Goal: Task Accomplishment & Management: Use online tool/utility

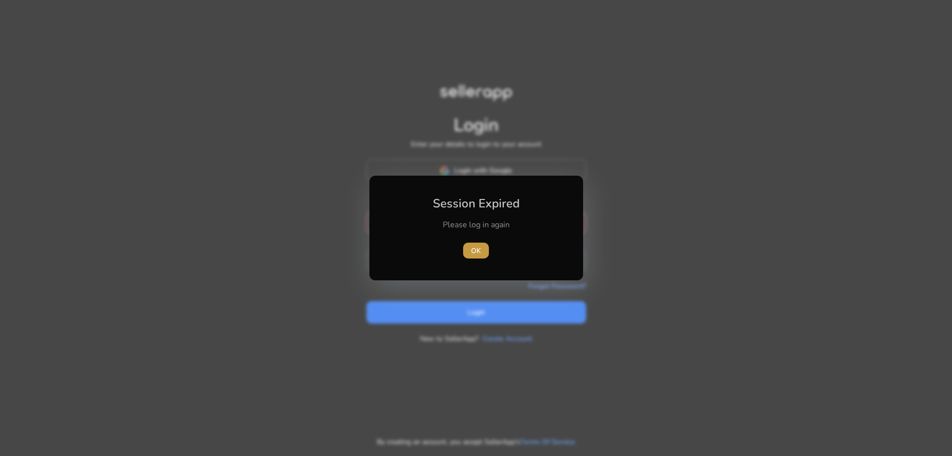
type input "**********"
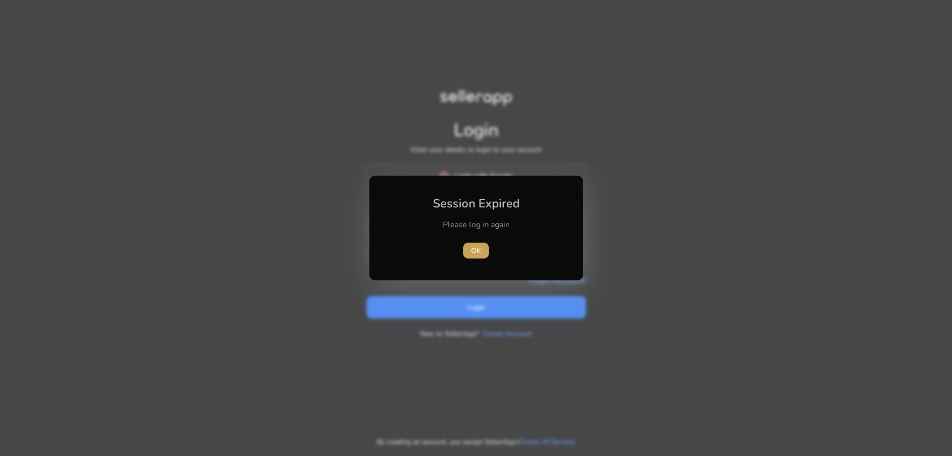
click at [473, 245] on span "OK" at bounding box center [476, 250] width 10 height 10
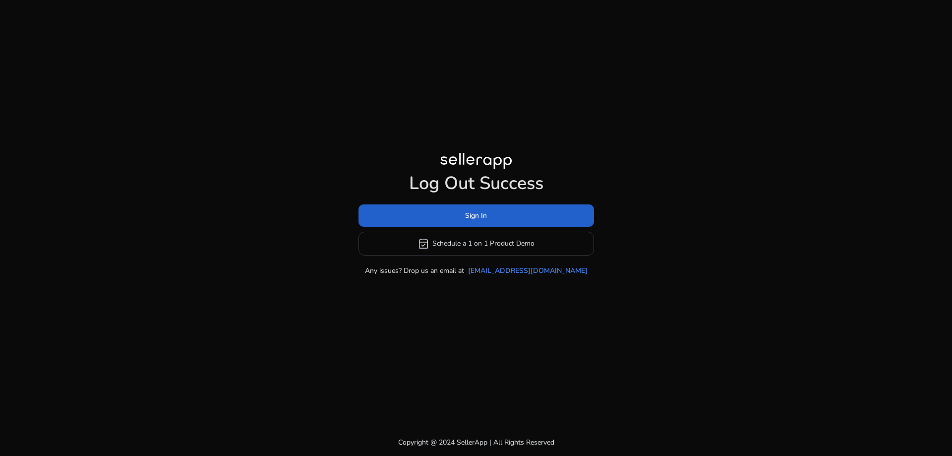
click at [485, 212] on span "Sign In" at bounding box center [476, 215] width 22 height 10
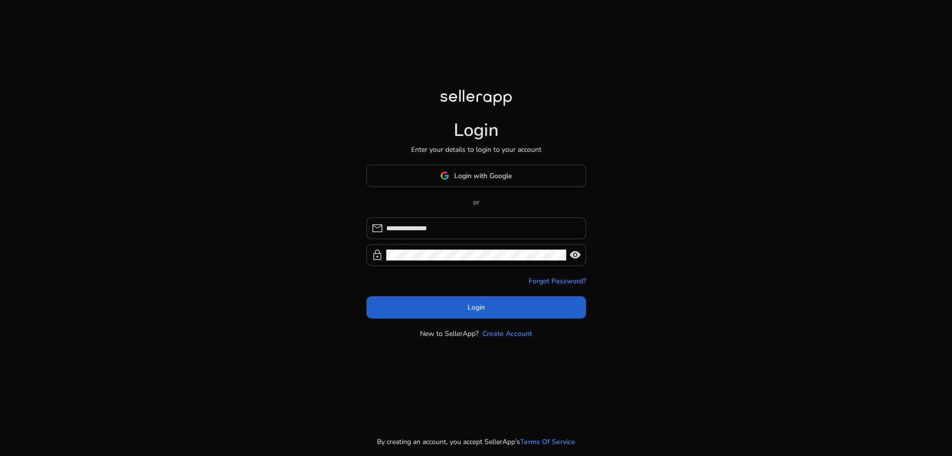
click at [462, 306] on span at bounding box center [477, 307] width 220 height 24
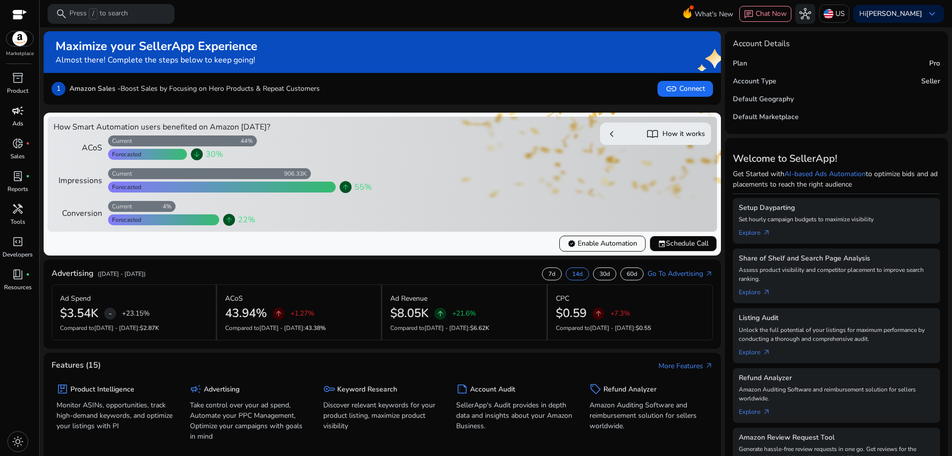
click at [6, 114] on div "campaign" at bounding box center [18, 111] width 28 height 16
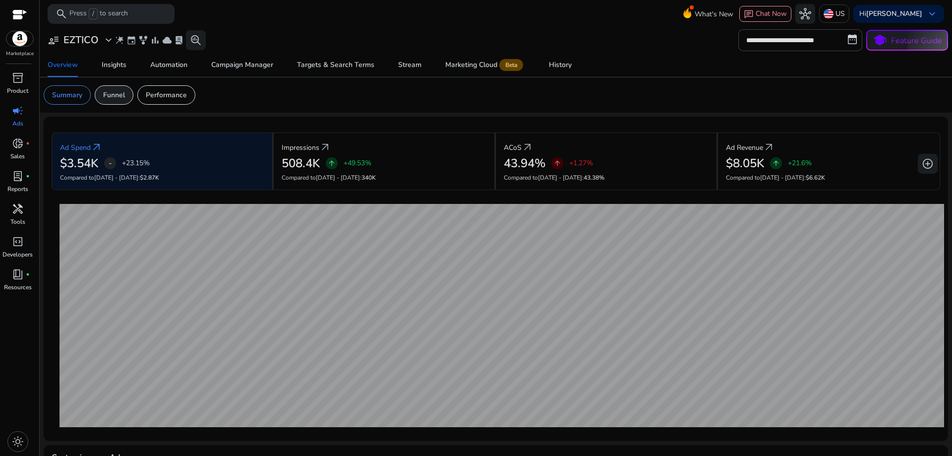
click at [120, 96] on p "Funnel" at bounding box center [114, 95] width 22 height 10
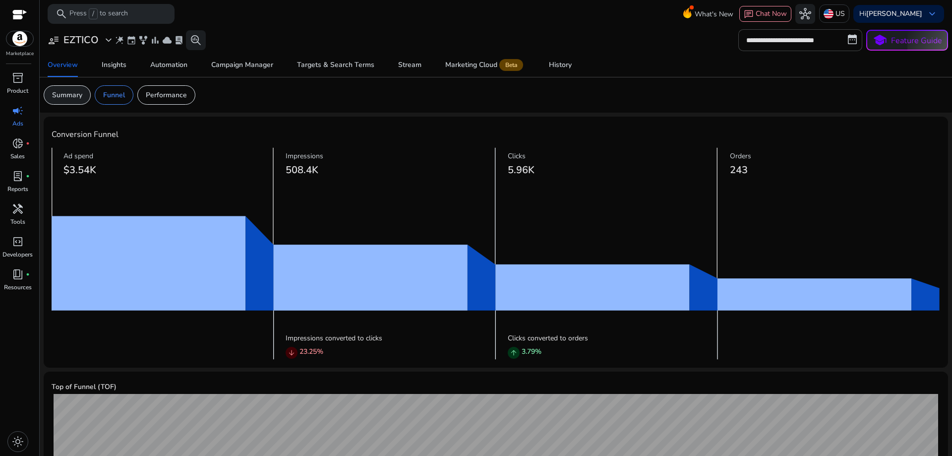
click at [76, 96] on p "Summary" at bounding box center [67, 95] width 30 height 10
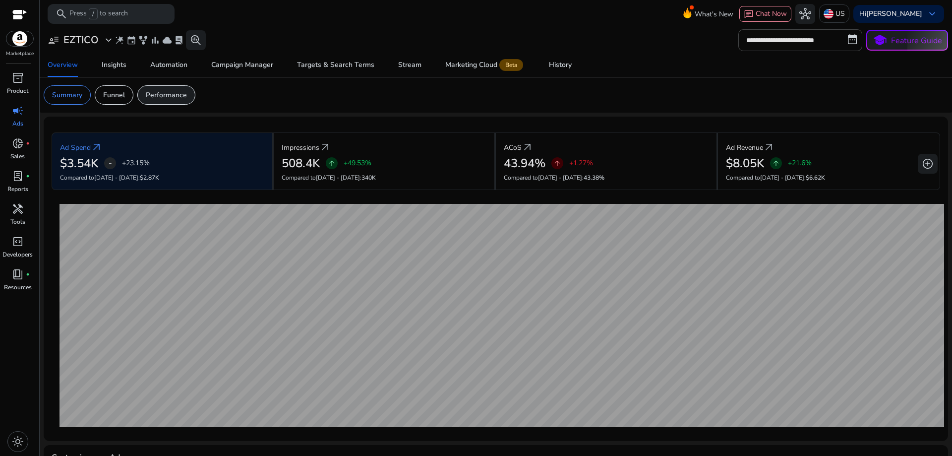
click at [150, 95] on p "Performance" at bounding box center [166, 95] width 41 height 10
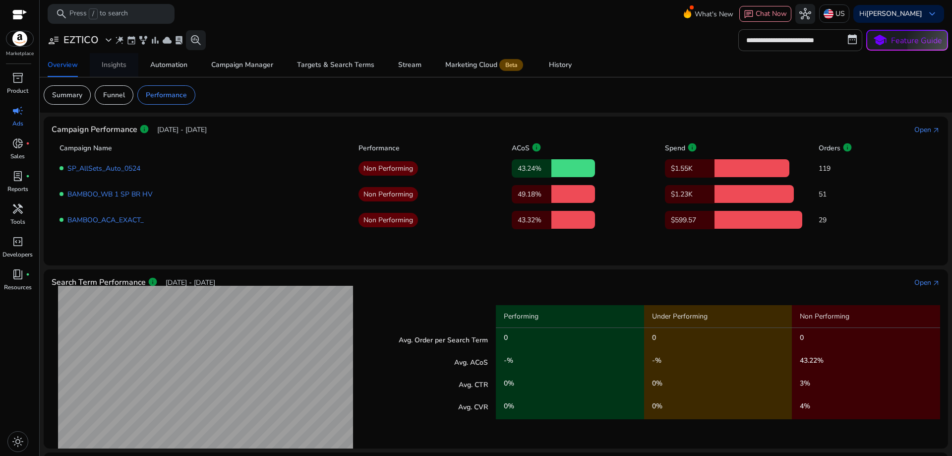
click at [122, 68] on div "Insights" at bounding box center [114, 64] width 25 height 7
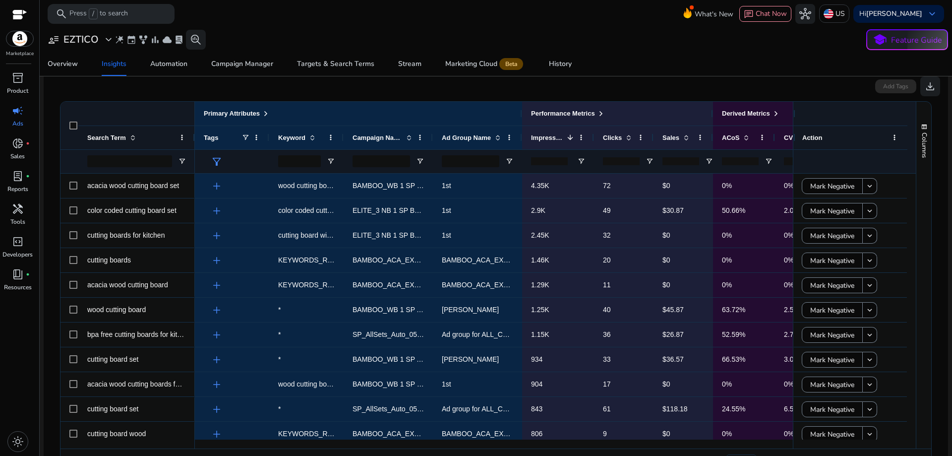
scroll to position [186, 0]
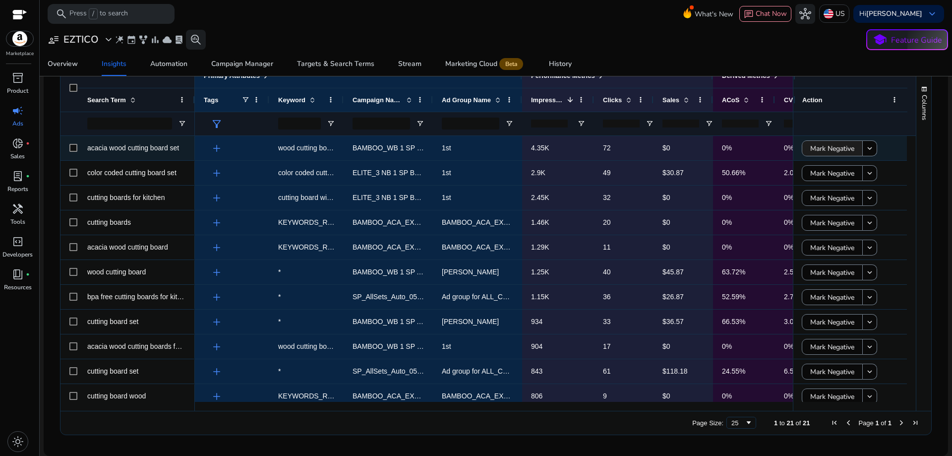
click at [818, 148] on span "Mark Negative" at bounding box center [832, 148] width 44 height 20
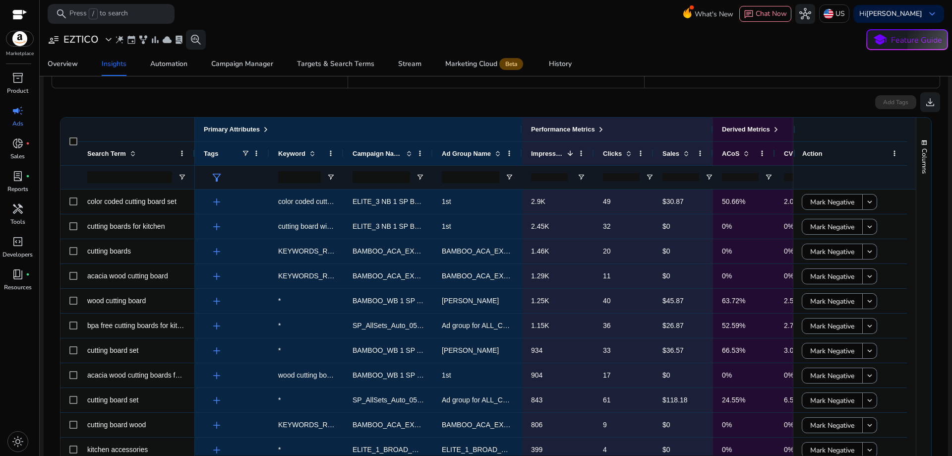
scroll to position [149, 0]
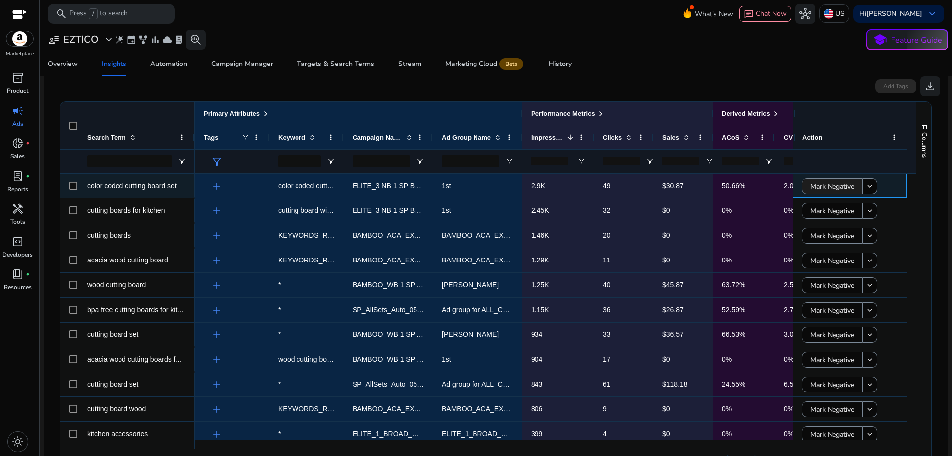
click at [819, 187] on span "Mark Negative" at bounding box center [832, 186] width 44 height 20
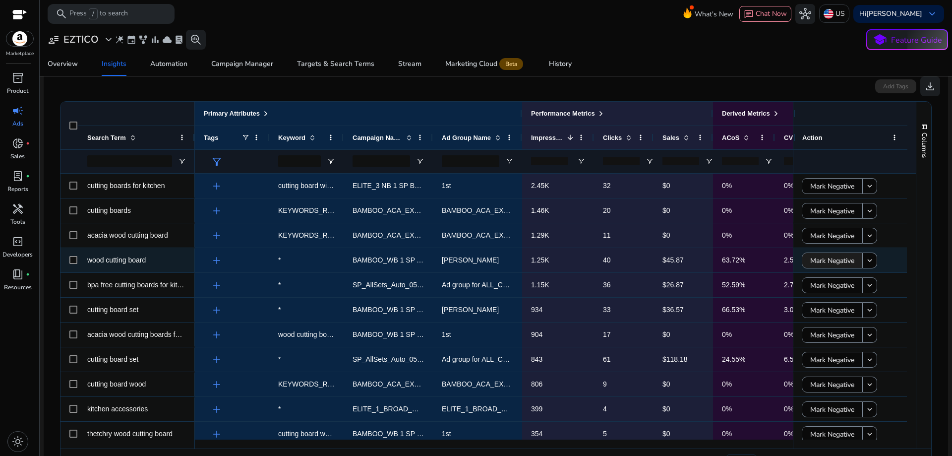
click at [804, 261] on span at bounding box center [832, 260] width 60 height 24
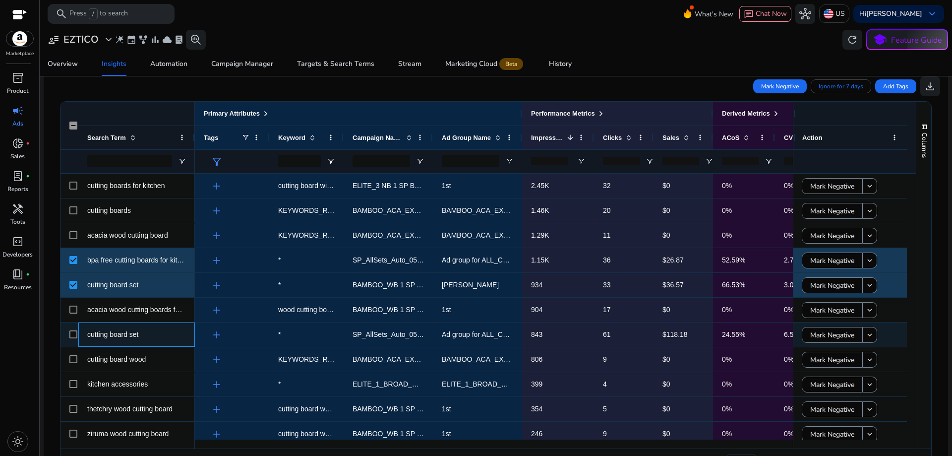
click at [78, 339] on div "cutting board set" at bounding box center [136, 334] width 117 height 24
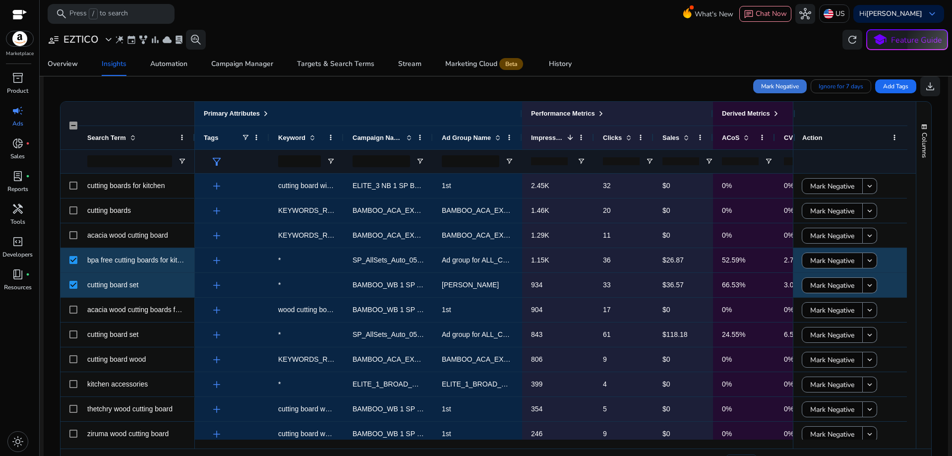
click at [788, 83] on span "Mark Negative" at bounding box center [780, 86] width 38 height 9
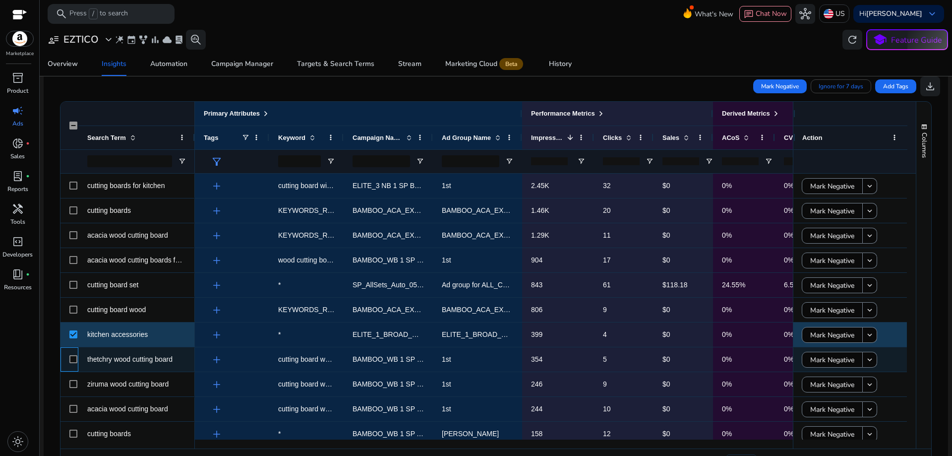
click at [68, 360] on div at bounding box center [70, 359] width 18 height 24
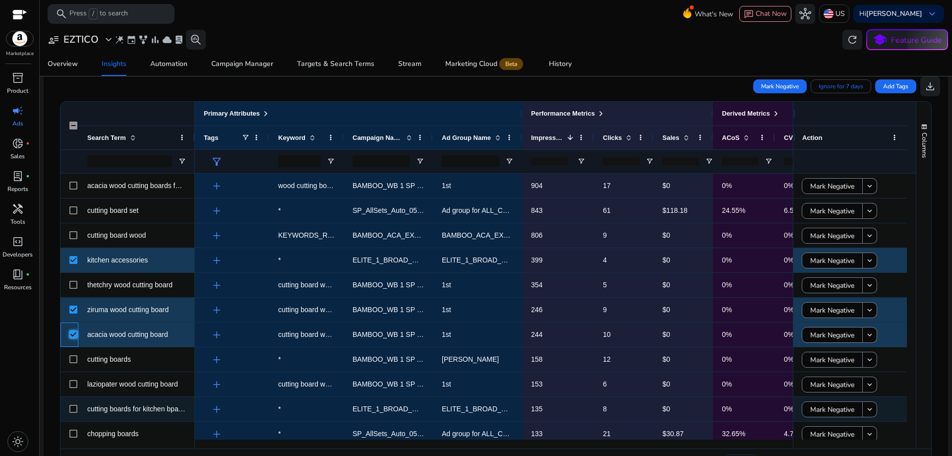
scroll to position [131, 0]
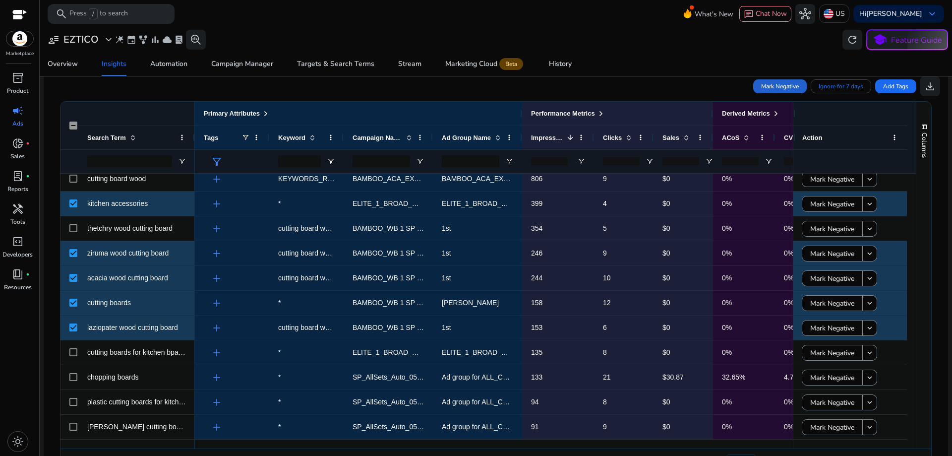
click at [784, 88] on span "Mark Negative" at bounding box center [780, 86] width 38 height 9
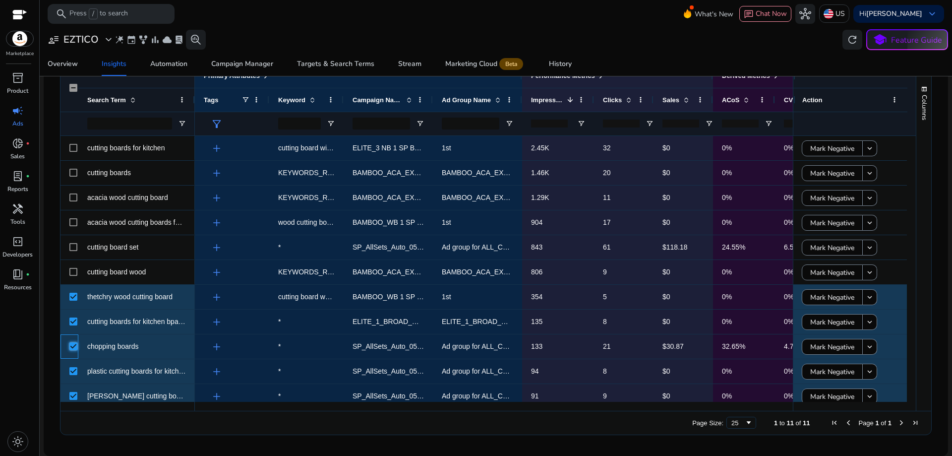
scroll to position [0, 0]
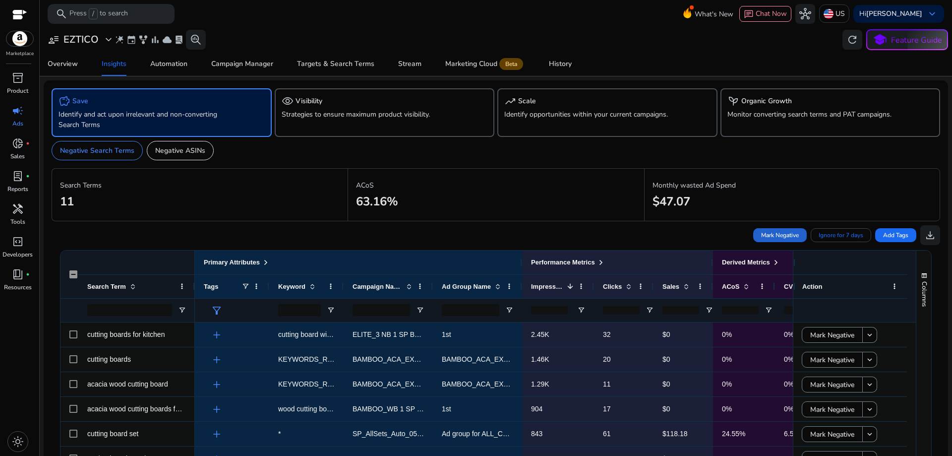
click at [767, 235] on span "Mark Negative" at bounding box center [780, 235] width 38 height 9
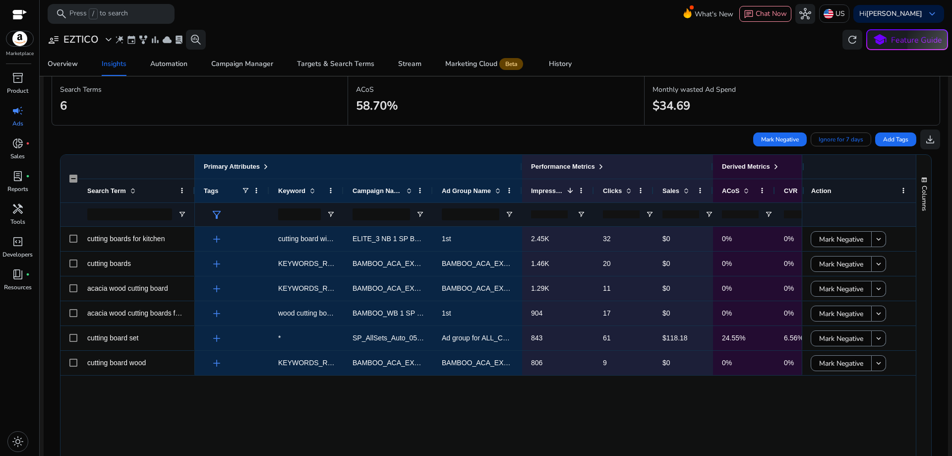
scroll to position [99, 0]
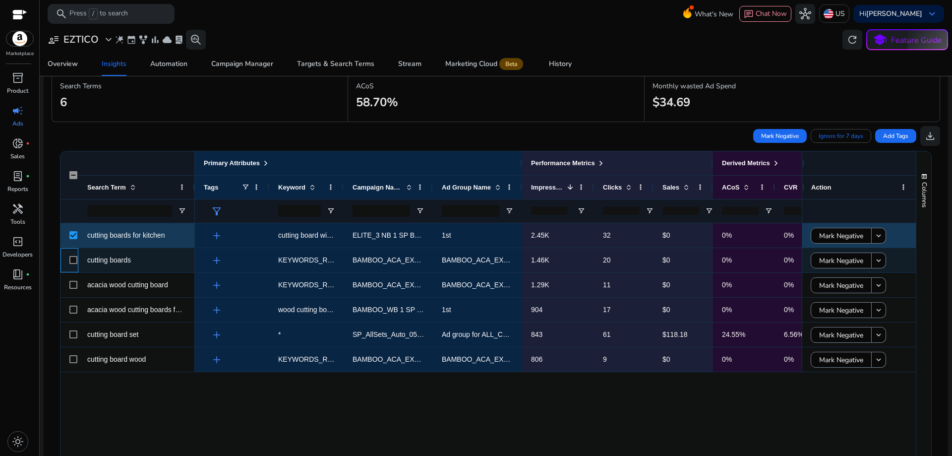
click at [72, 254] on div at bounding box center [73, 260] width 8 height 20
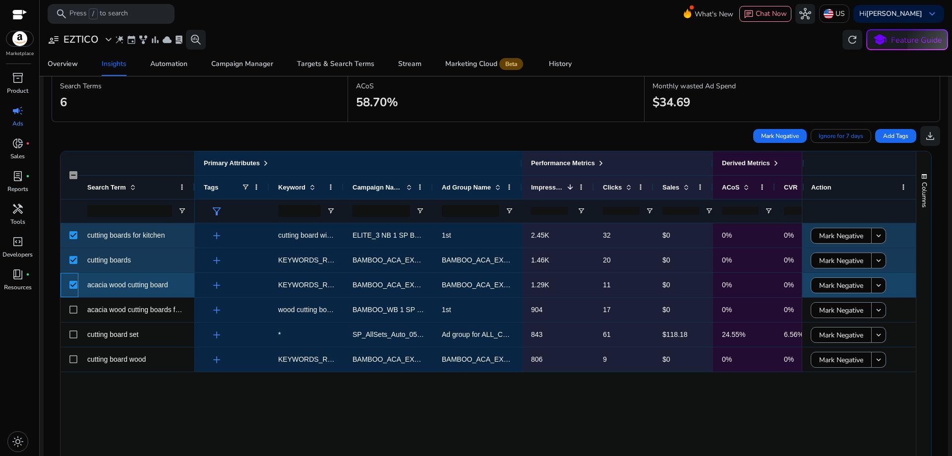
click at [68, 282] on div at bounding box center [70, 285] width 18 height 24
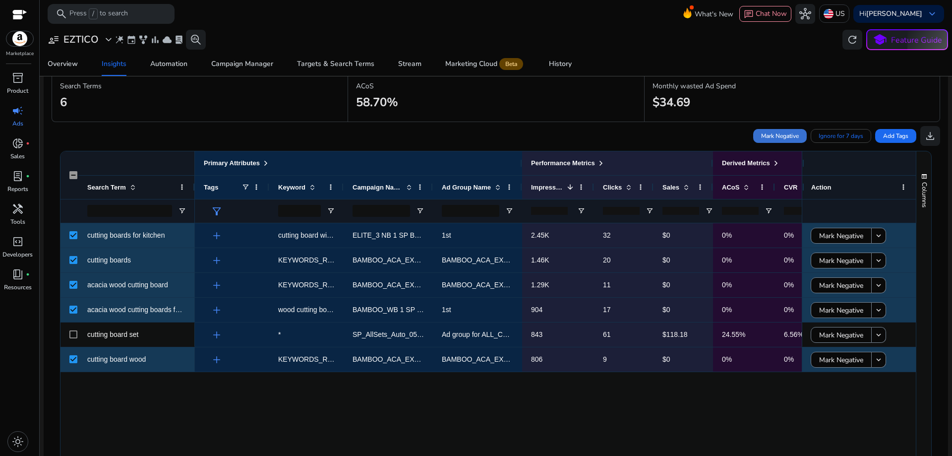
click at [789, 138] on span "Mark Negative" at bounding box center [780, 135] width 38 height 9
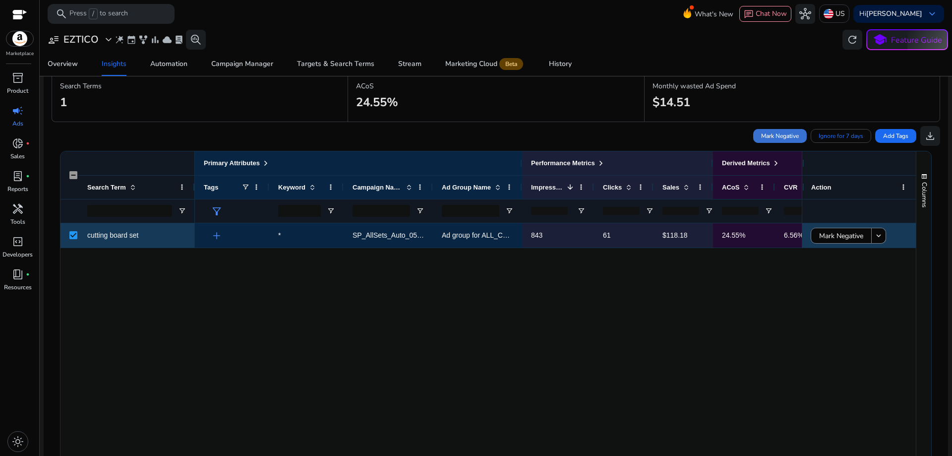
click at [772, 132] on span "Mark Negative" at bounding box center [780, 135] width 38 height 9
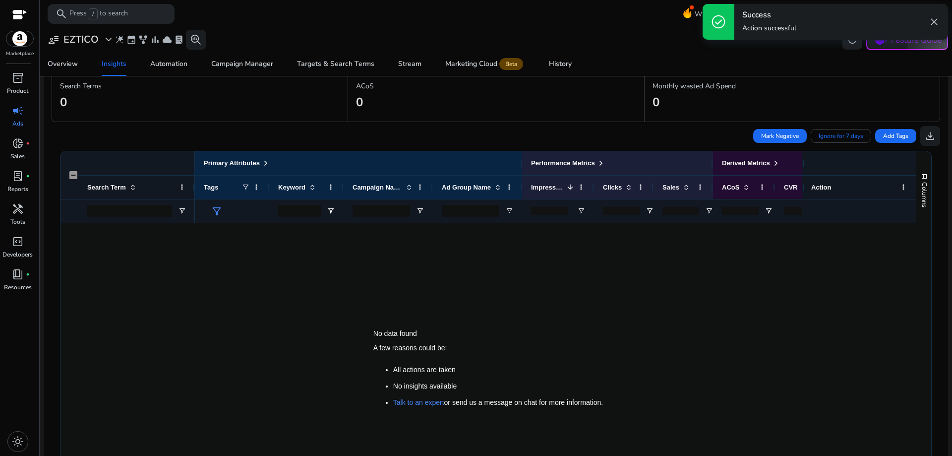
click at [936, 17] on span "close" at bounding box center [934, 22] width 12 height 12
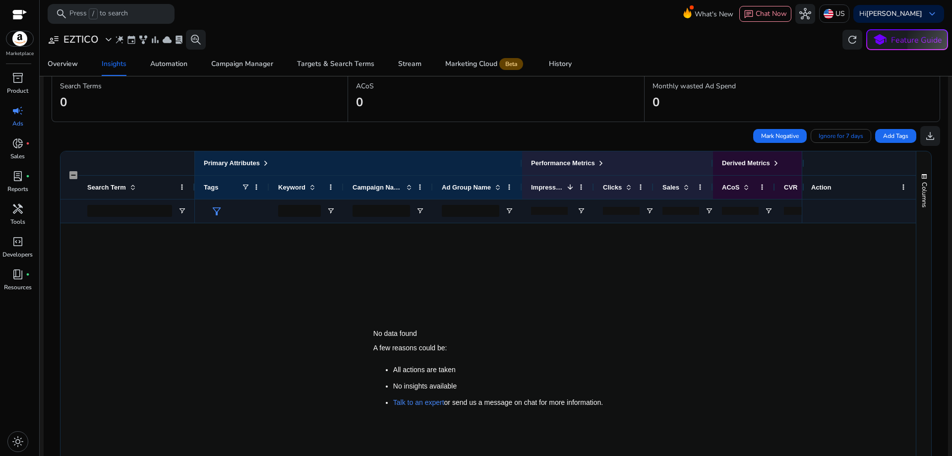
click at [213, 274] on div at bounding box center [498, 356] width 607 height 266
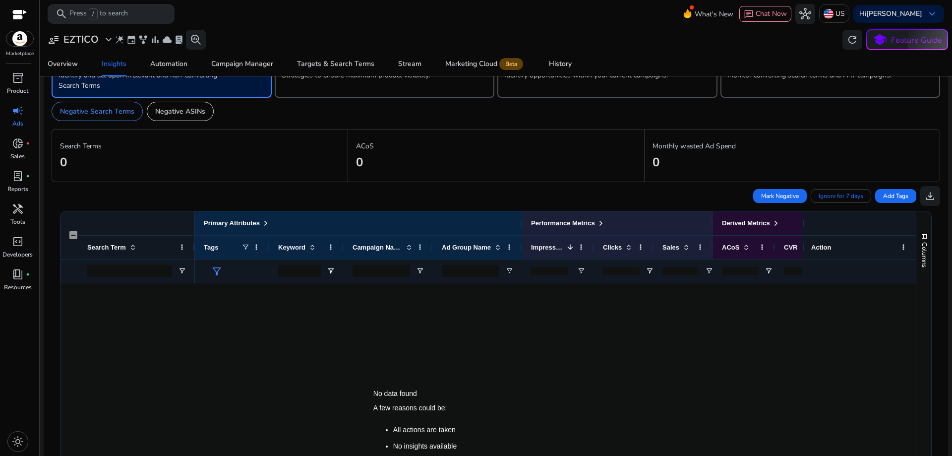
scroll to position [0, 0]
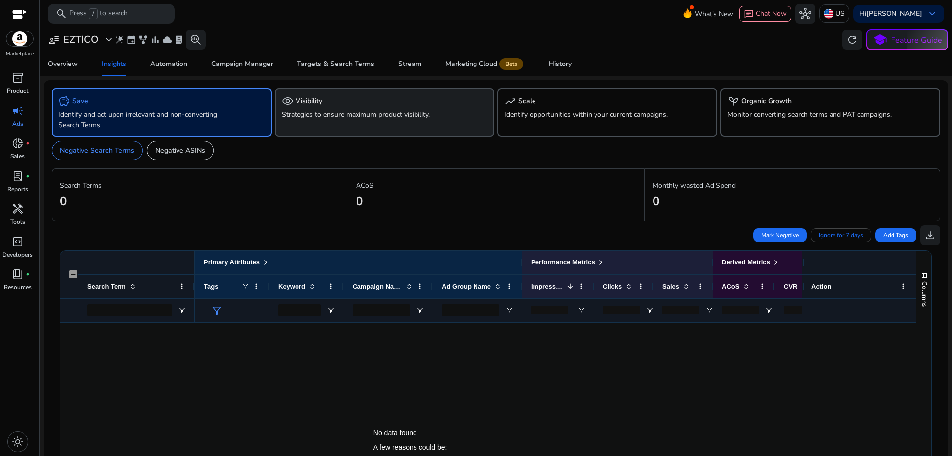
click at [286, 115] on p "Strategies to ensure maximum product visibility." at bounding box center [368, 114] width 172 height 10
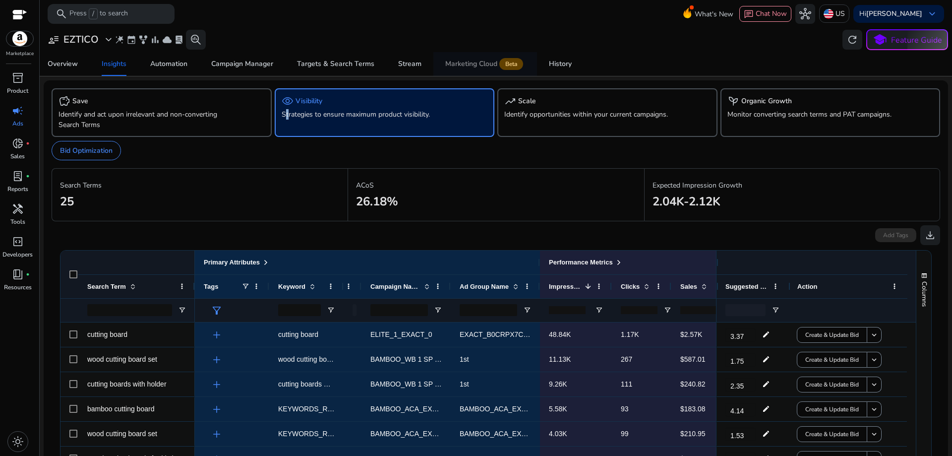
scroll to position [156, 0]
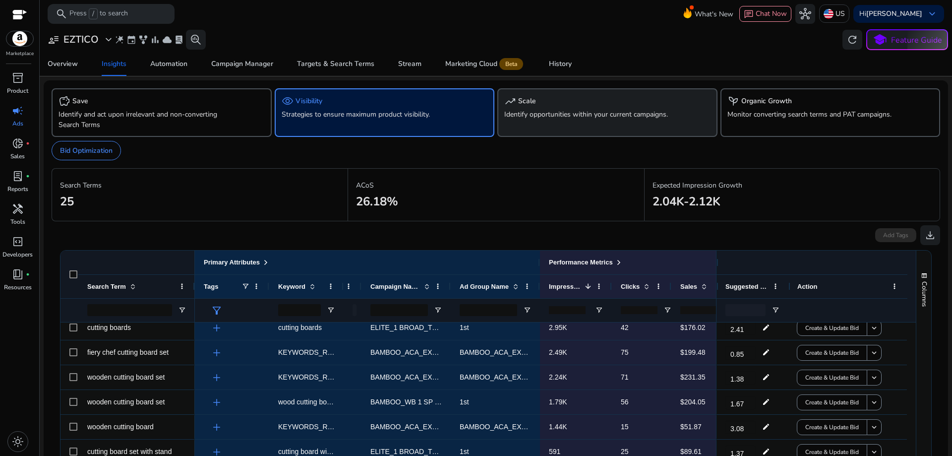
click at [535, 110] on p "Identify opportunities within your current campaigns." at bounding box center [590, 114] width 172 height 10
